Goal: Check status: Check status

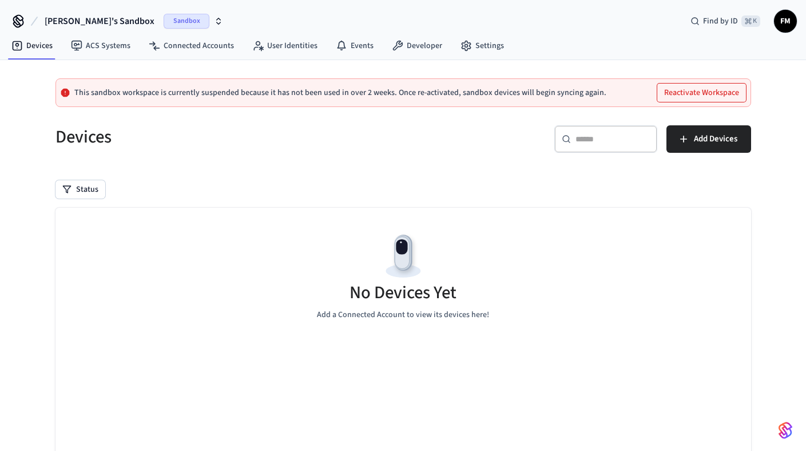
click at [88, 23] on span "Fredrik's Sandbox" at bounding box center [100, 21] width 110 height 14
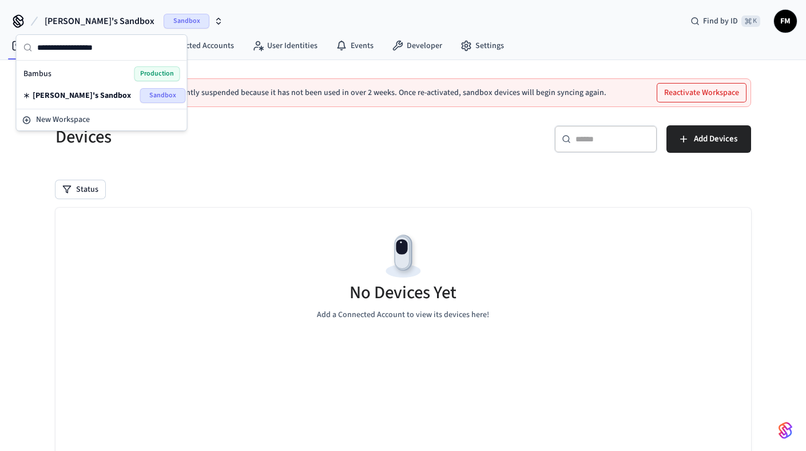
click at [81, 74] on div "Bambus Production" at bounding box center [101, 73] width 157 height 15
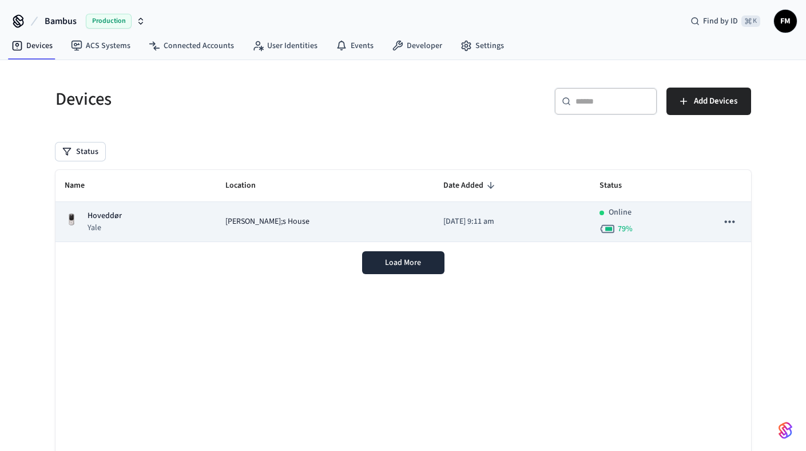
click at [189, 215] on div "Hoveddør Yale" at bounding box center [136, 221] width 142 height 23
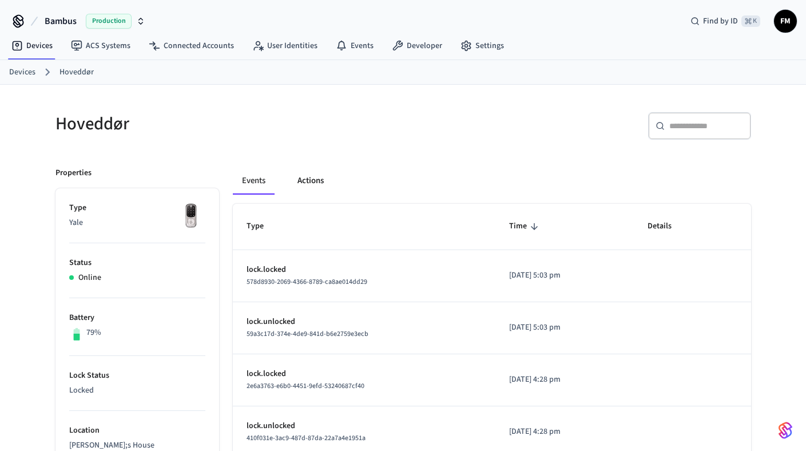
click at [289, 188] on button "Actions" at bounding box center [310, 180] width 45 height 27
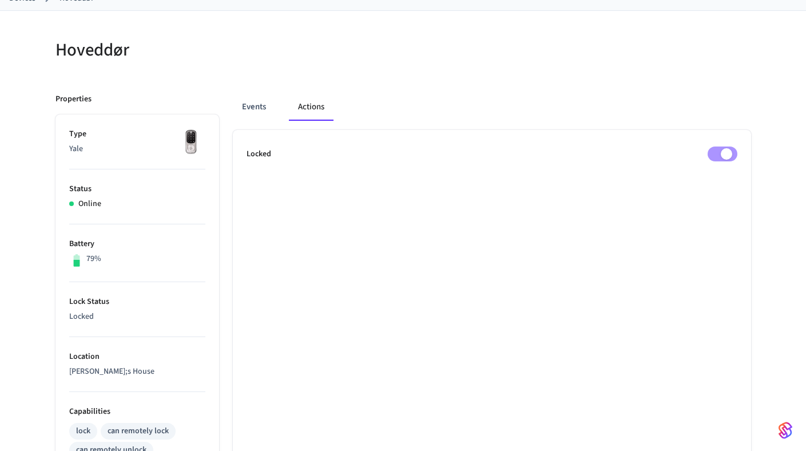
scroll to position [85, 0]
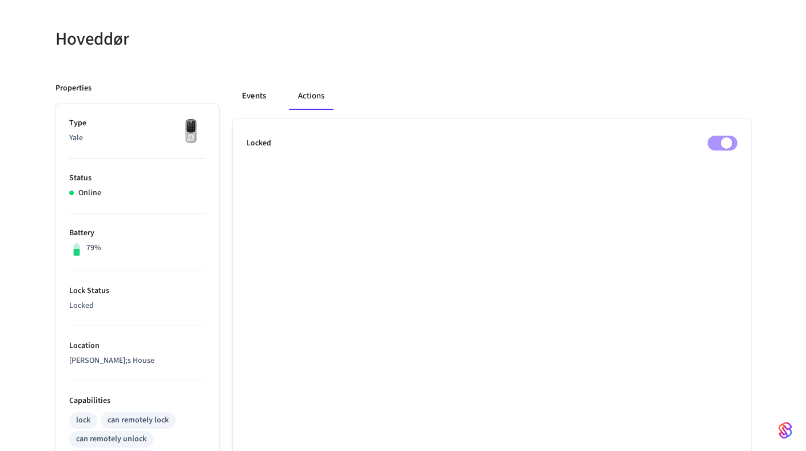
click at [264, 89] on button "Events" at bounding box center [254, 95] width 42 height 27
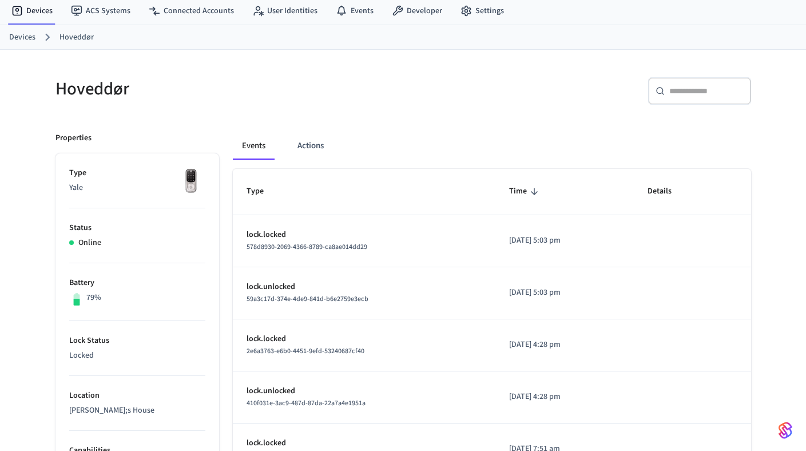
scroll to position [35, 0]
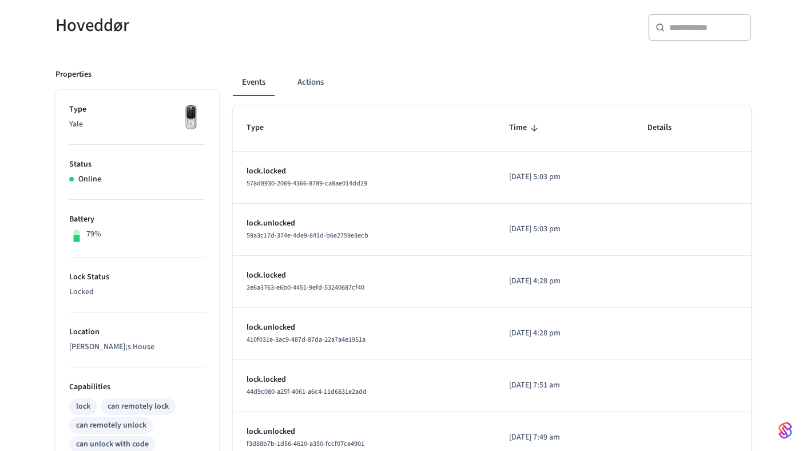
scroll to position [100, 0]
